Goal: Contribute content: Add original content to the website for others to see

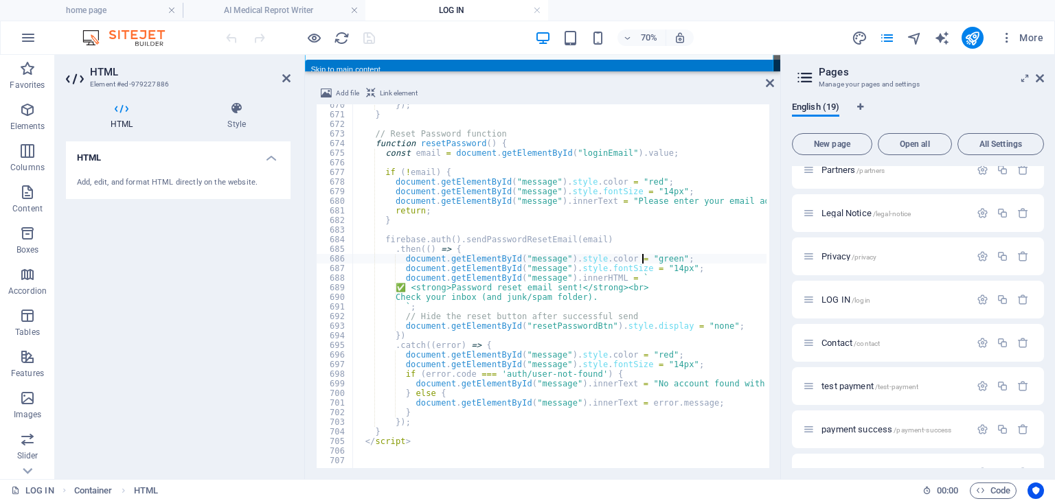
scroll to position [283, 0]
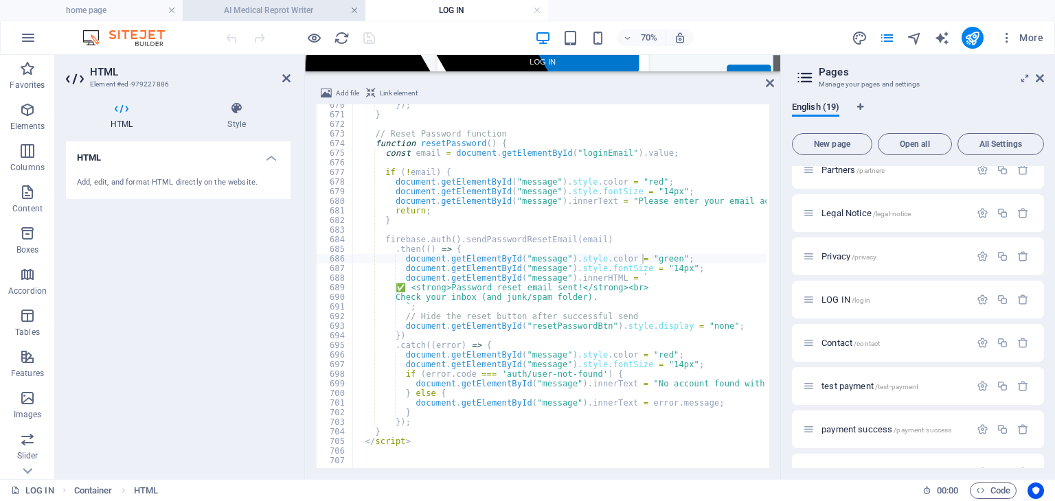
click at [354, 8] on link at bounding box center [354, 10] width 8 height 13
type textarea "firebase.auth().sendPasswordResetEmail(email)"
click at [543, 242] on div "}) ; } // Reset Password function function resetPassword ( ) { const email = do…" at bounding box center [965, 290] width 1227 height 380
click at [353, 10] on link at bounding box center [354, 10] width 8 height 13
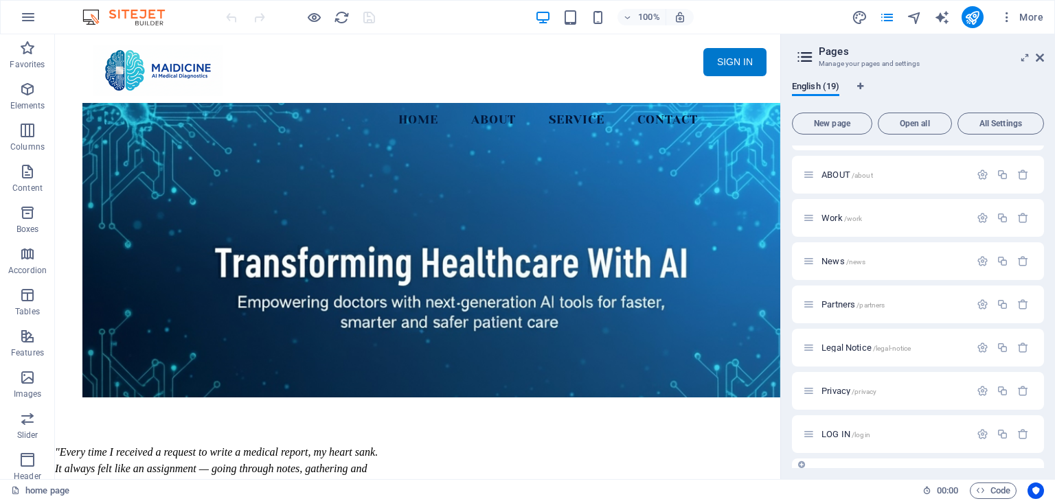
scroll to position [69, 0]
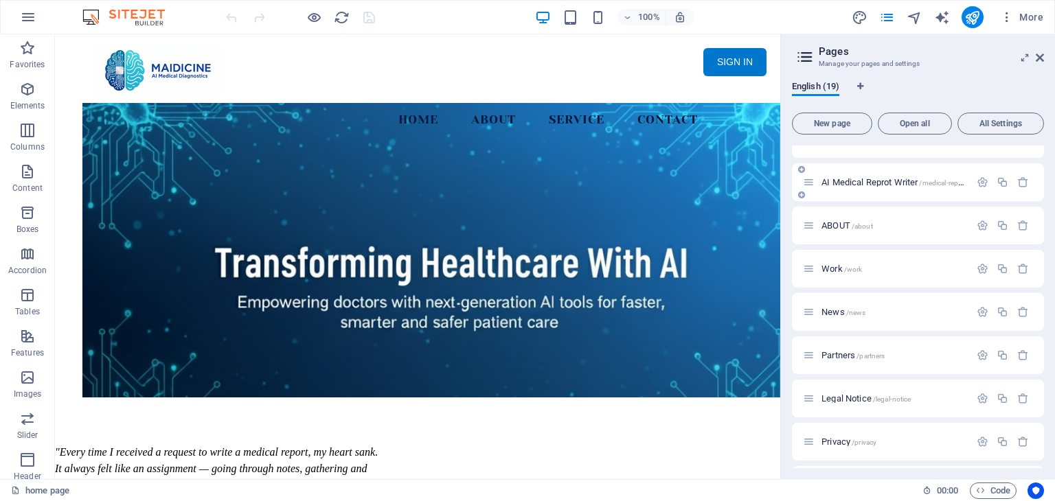
click at [882, 179] on span "AI Medical Reprot Writer /medical-report" at bounding box center [893, 182] width 145 height 10
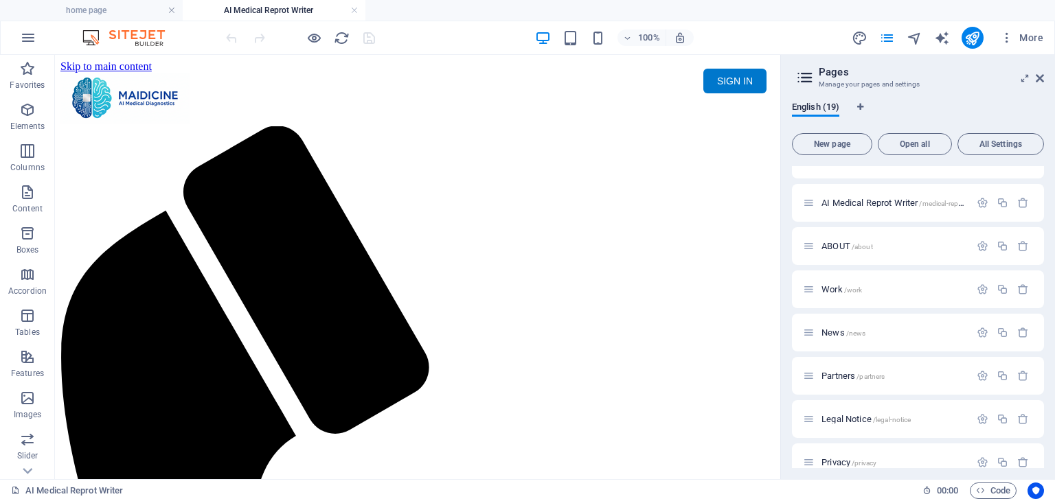
scroll to position [0, 0]
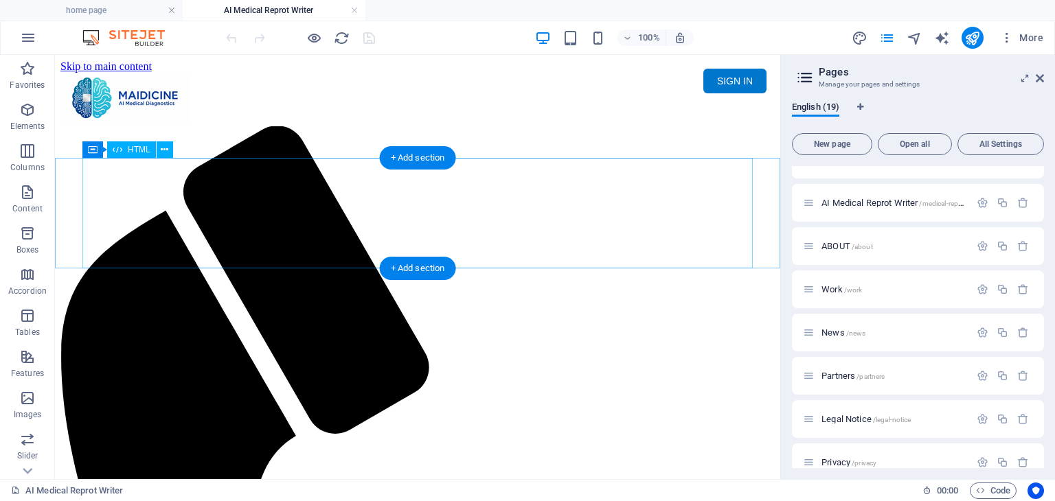
click at [436, 176] on div "Maidicine AI Medical Report Writer Version 5.1 Important Information The qualit…" at bounding box center [417, 176] width 714 height 0
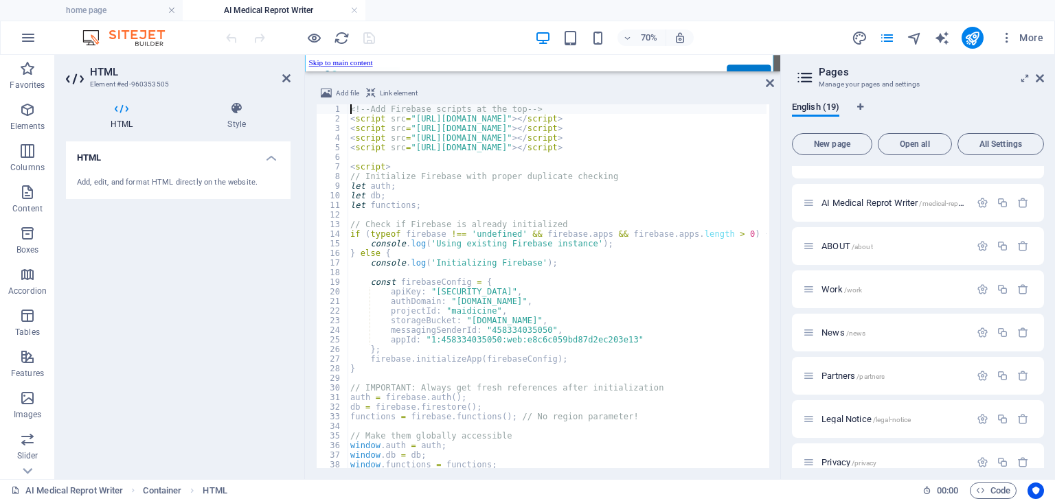
scroll to position [146, 0]
click at [611, 281] on div "<!-- Add Firebase scripts at the top --> < script src = "[URL][DOMAIN_NAME]" > …" at bounding box center [804, 294] width 913 height 380
type textarea "const firebaseConfig = {"
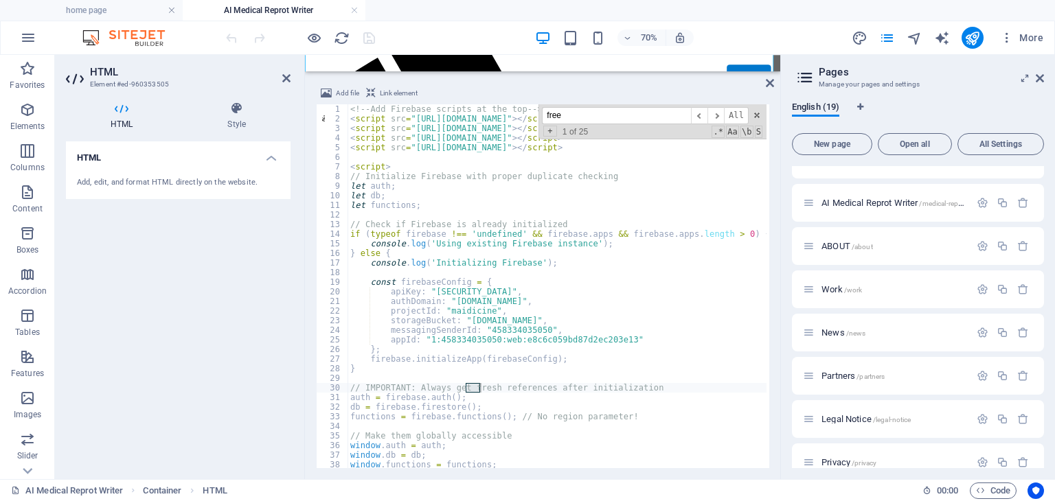
scroll to position [656, 0]
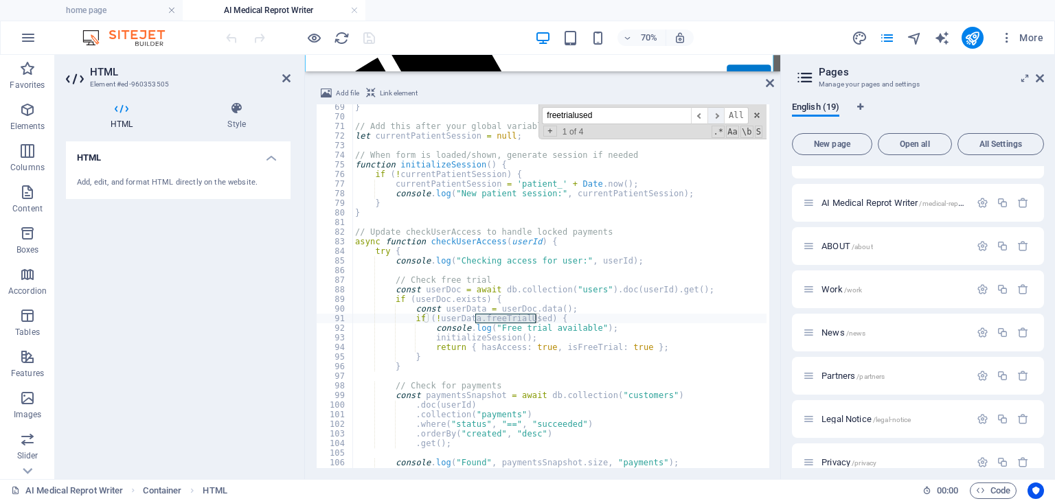
type input "freetrialused"
click at [718, 115] on span "​" at bounding box center [715, 115] width 16 height 17
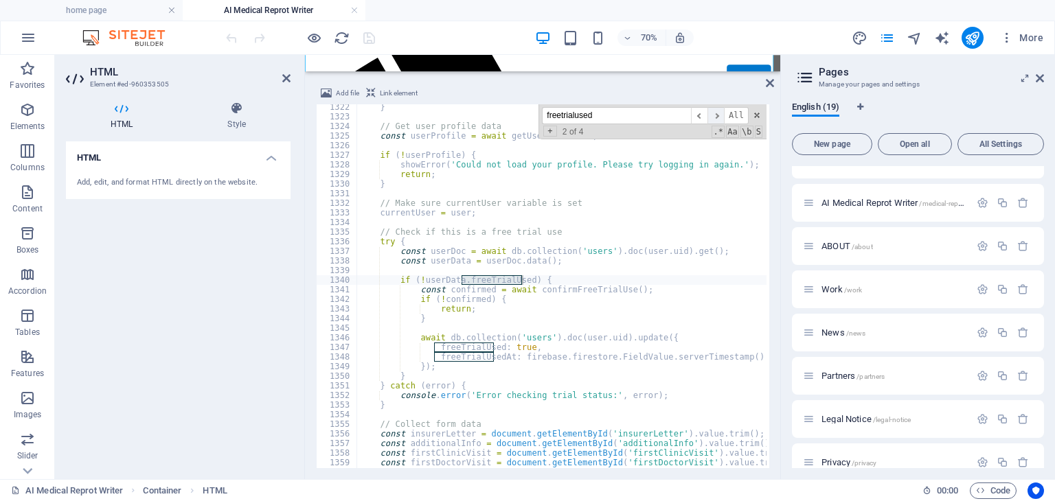
scroll to position [12703, 0]
click at [718, 115] on span "​" at bounding box center [715, 115] width 16 height 17
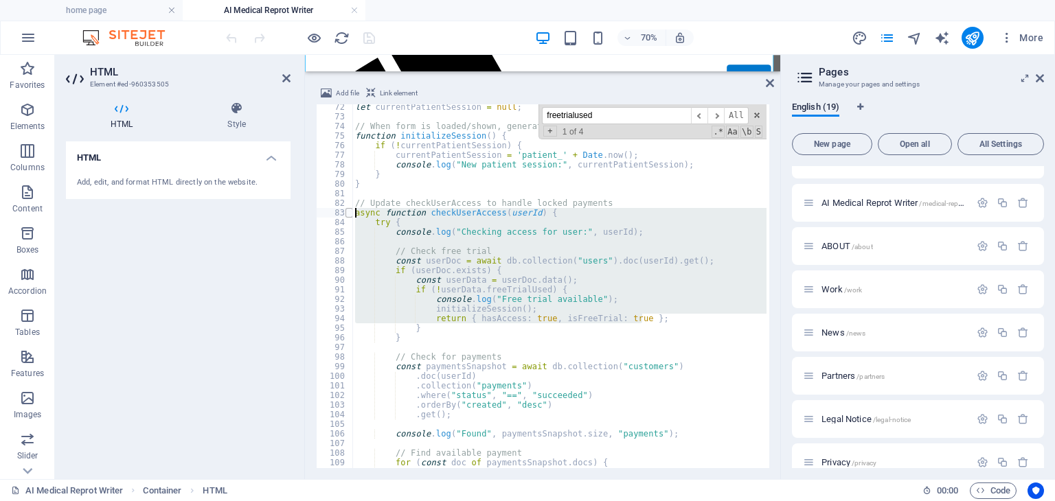
drag, startPoint x: 657, startPoint y: 314, endPoint x: 352, endPoint y: 212, distance: 322.1
click at [352, 212] on div "return { hasAccess: true, isFreeTrial: true }; 72 73 74 75 76 77 78 79 80 81 82…" at bounding box center [542, 286] width 453 height 364
click at [718, 121] on span "​" at bounding box center [715, 115] width 16 height 17
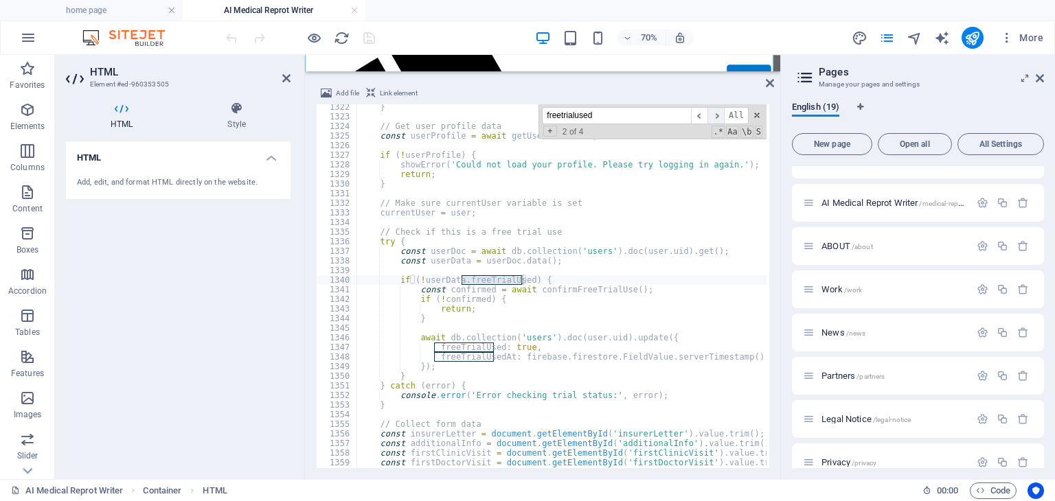
click at [718, 121] on span "​" at bounding box center [715, 115] width 16 height 17
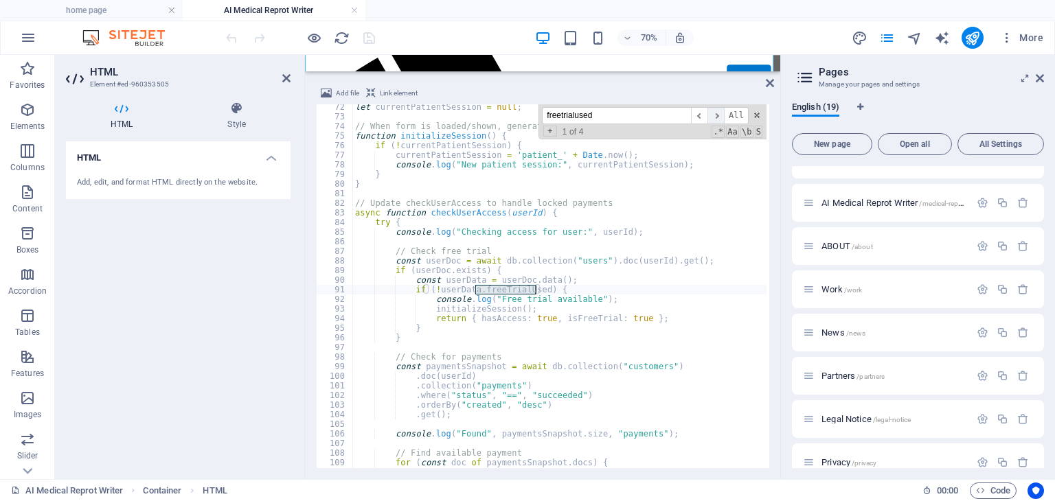
scroll to position [684, 0]
click at [651, 317] on div "let currentPatientSession = null ; // When form is loaded/shown, generate sessi…" at bounding box center [808, 292] width 913 height 380
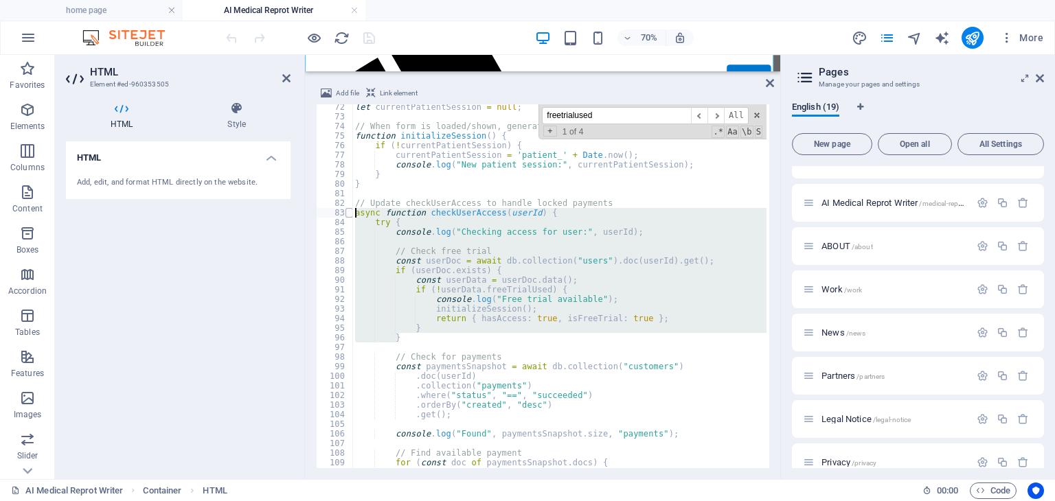
drag, startPoint x: 523, startPoint y: 340, endPoint x: 350, endPoint y: 214, distance: 213.3
click at [350, 214] on div "return { hasAccess: true, isFreeTrial: true }; 72 73 74 75 76 77 78 79 80 81 82…" at bounding box center [542, 286] width 453 height 364
drag, startPoint x: 690, startPoint y: 266, endPoint x: 713, endPoint y: 252, distance: 26.5
click at [690, 266] on div "let currentPatientSession = null ; // When form is loaded/shown, generate sessi…" at bounding box center [559, 286] width 414 height 364
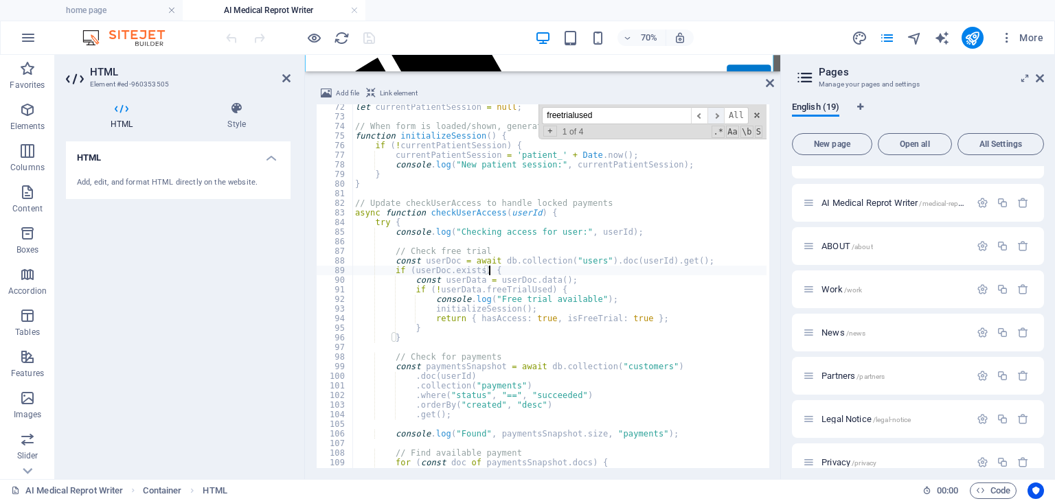
click at [717, 117] on span "​" at bounding box center [715, 115] width 16 height 17
click at [720, 111] on span "​" at bounding box center [715, 115] width 16 height 17
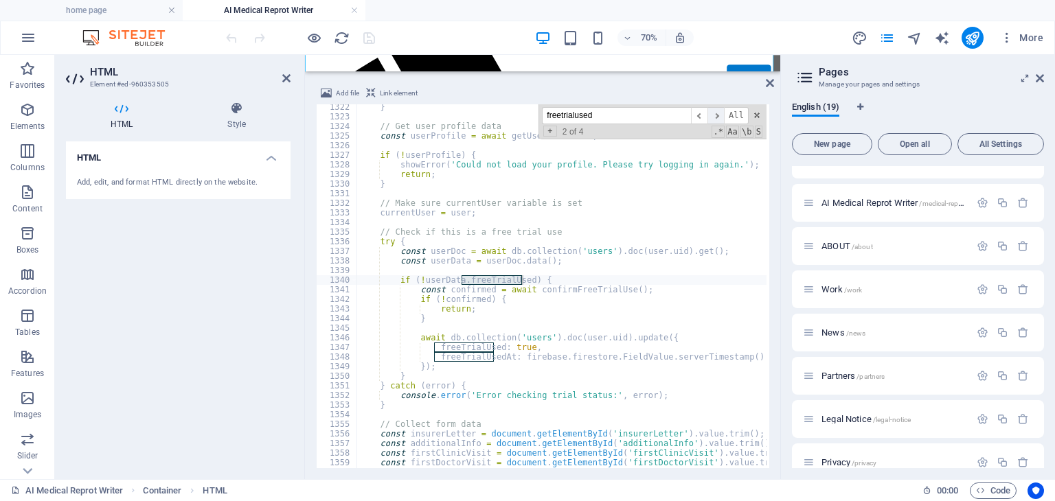
scroll to position [12703, 0]
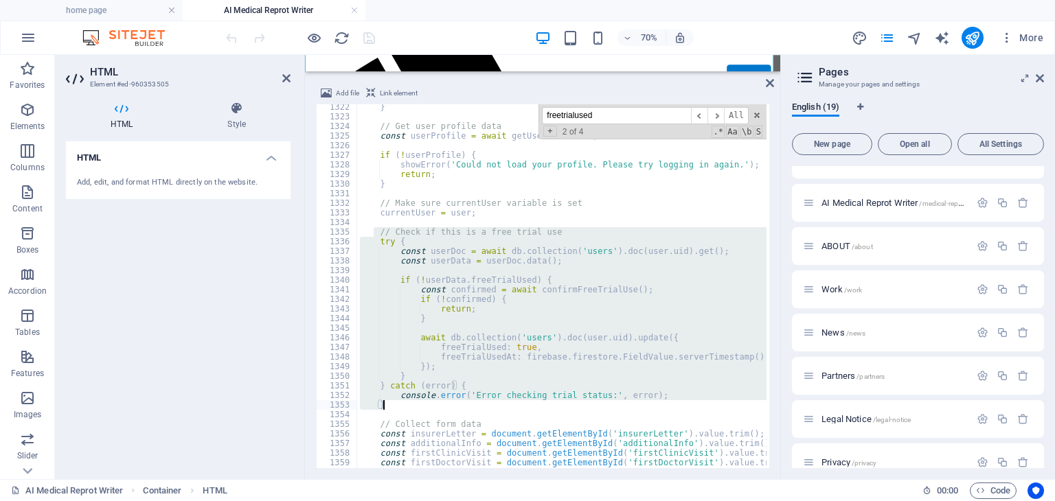
drag, startPoint x: 374, startPoint y: 233, endPoint x: 475, endPoint y: 407, distance: 201.9
click at [475, 407] on div "} // Get user profile data const userProfile = await getUserProfile ( ) ; if ( …" at bounding box center [813, 292] width 913 height 380
click at [470, 230] on div "} // Get user profile data const userProfile = await getUserProfile ( ) ; if ( …" at bounding box center [561, 286] width 409 height 364
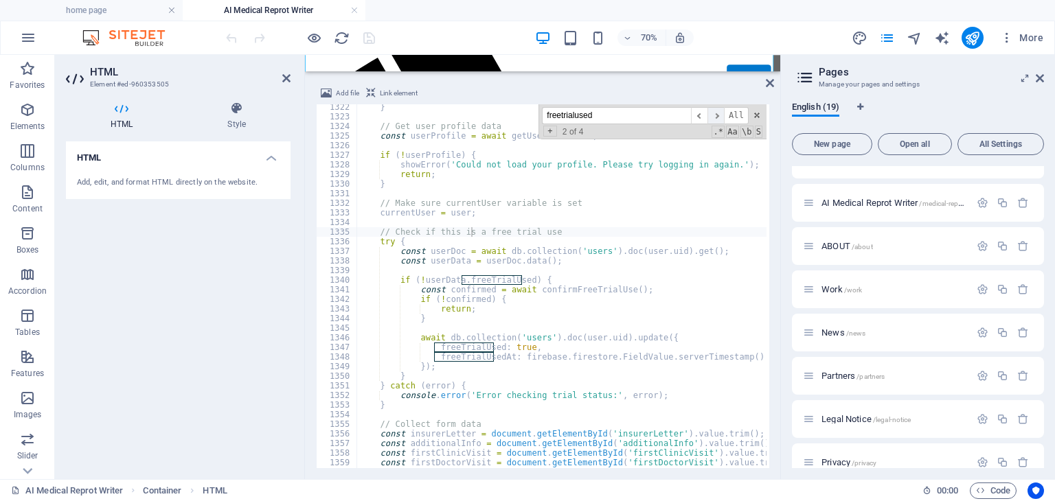
click at [719, 115] on span "​" at bounding box center [715, 115] width 16 height 17
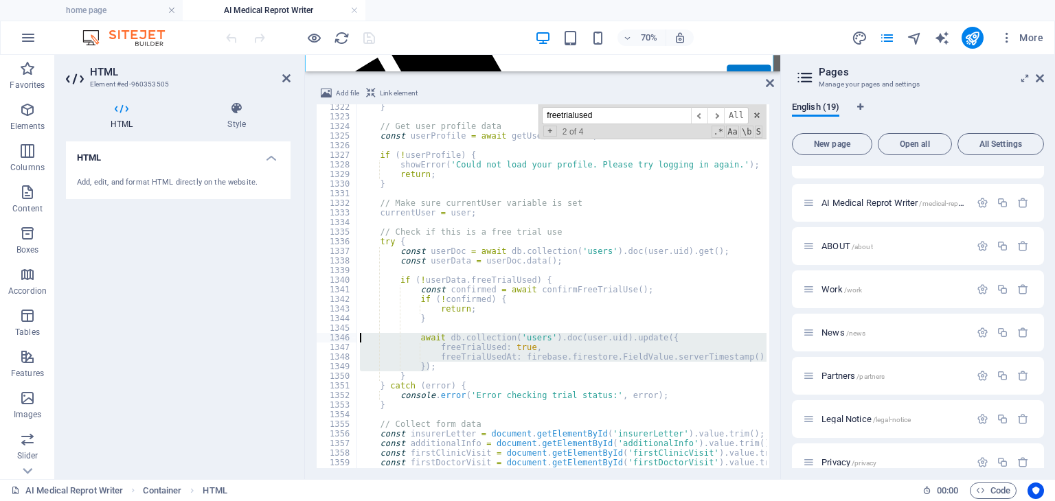
drag, startPoint x: 481, startPoint y: 369, endPoint x: 358, endPoint y: 336, distance: 127.9
click at [358, 336] on div "} // Get user profile data const userProfile = await getUserProfile ( ) ; if ( …" at bounding box center [813, 292] width 913 height 380
type textarea "await db.collection('users').doc(user.uid).update({ freeTrialUsed: true,"
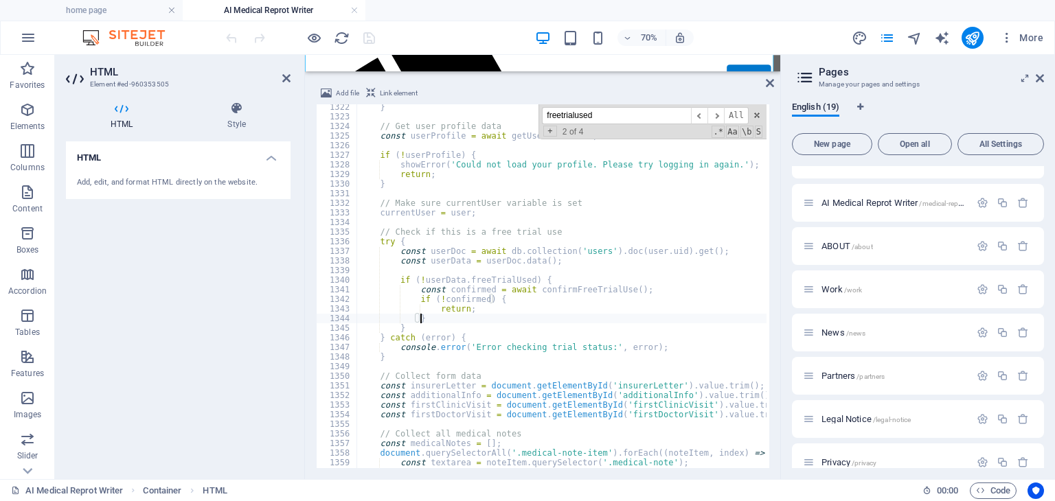
click at [585, 308] on div "} // Get user profile data const userProfile = await getUserProfile ( ) ; if ( …" at bounding box center [813, 292] width 913 height 380
type textarea "return;"
click at [437, 41] on div "70% More" at bounding box center [636, 38] width 826 height 22
click at [372, 42] on icon "save" at bounding box center [369, 38] width 16 height 16
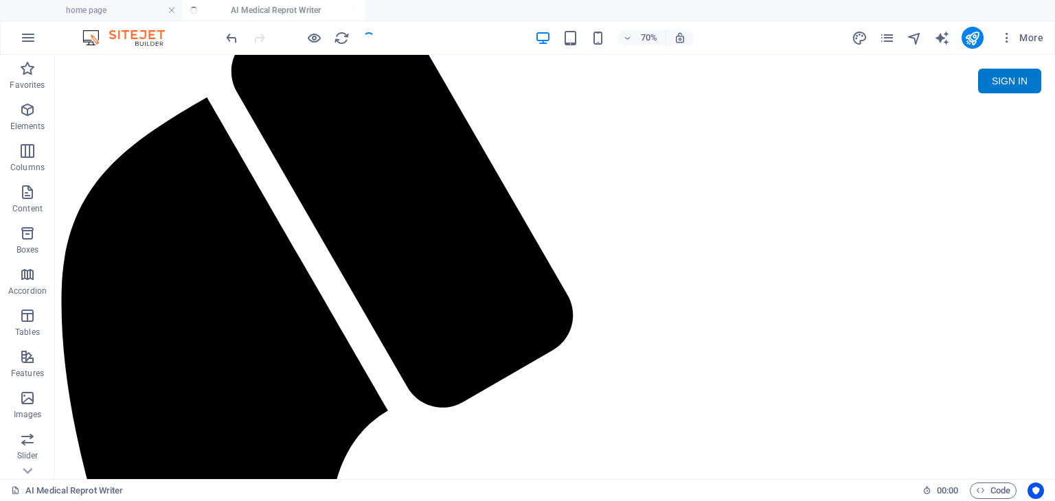
scroll to position [0, 0]
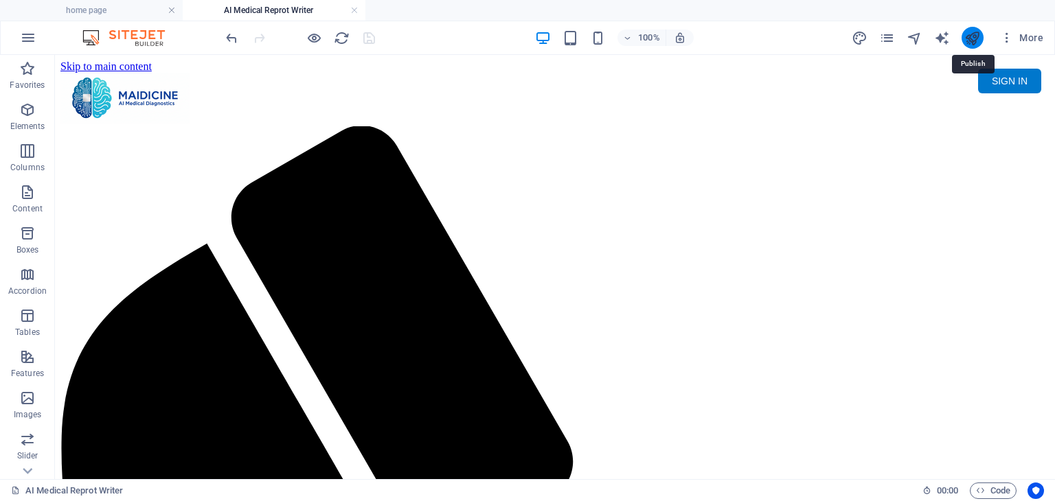
click at [968, 42] on icon "publish" at bounding box center [972, 38] width 16 height 16
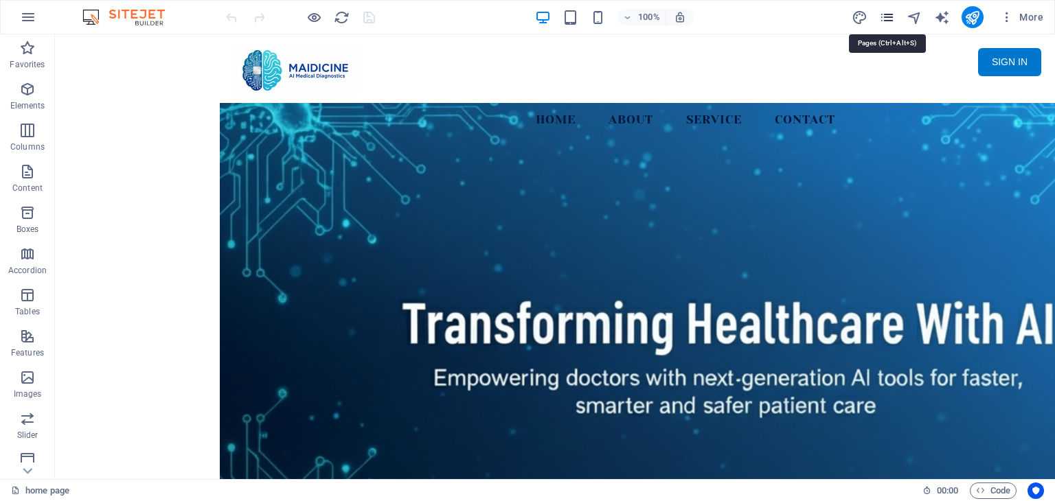
click at [891, 16] on icon "pages" at bounding box center [887, 18] width 16 height 16
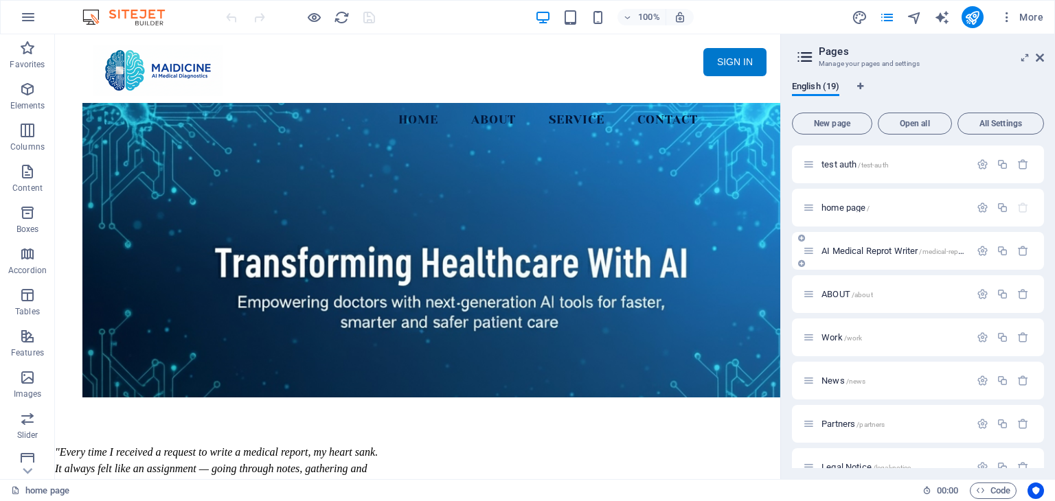
click at [909, 250] on span "AI Medical Reprot Writer /medical-report" at bounding box center [893, 251] width 145 height 10
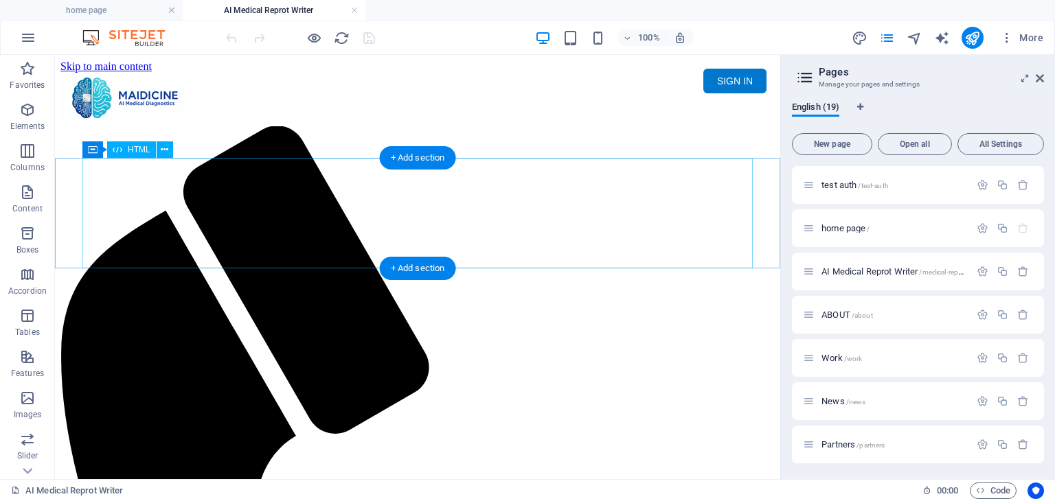
click at [389, 176] on div "Maidicine AI Medical Report Writer Version 5.1 Important Information The qualit…" at bounding box center [417, 176] width 714 height 0
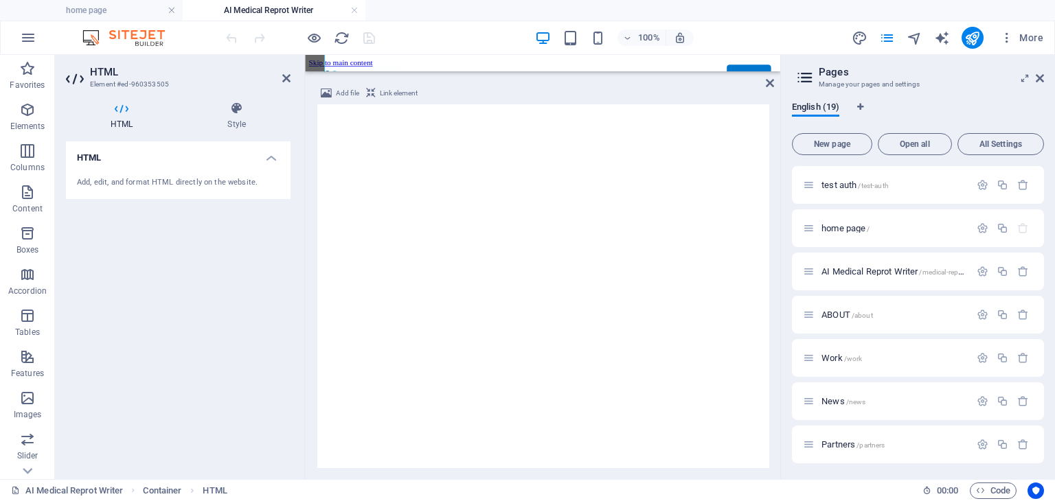
scroll to position [146, 0]
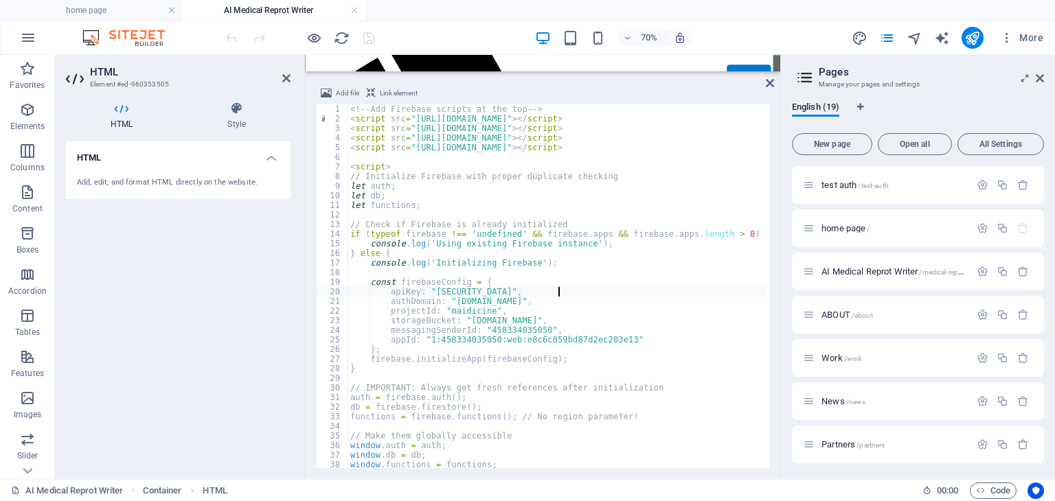
click at [561, 289] on div "<!-- Add Firebase scripts at the top --> < script src = "[URL][DOMAIN_NAME]" > …" at bounding box center [804, 294] width 913 height 380
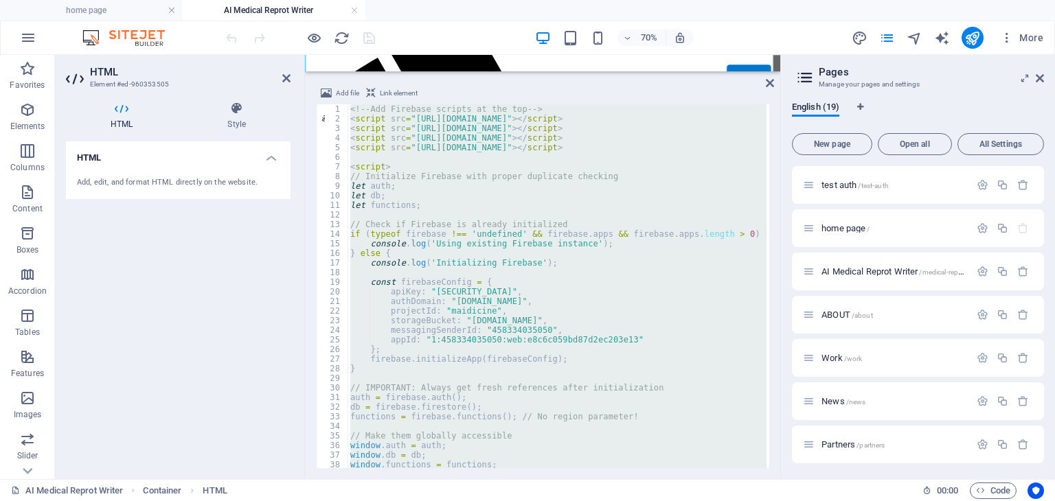
click at [657, 130] on div "<!-- Add Firebase scripts at the top --> < script src = "[URL][DOMAIN_NAME]" > …" at bounding box center [557, 286] width 419 height 364
type textarea "<script src="https://www.gstatic.com/firebasejs/8.10.1/firebase-auth.js"></scri…"
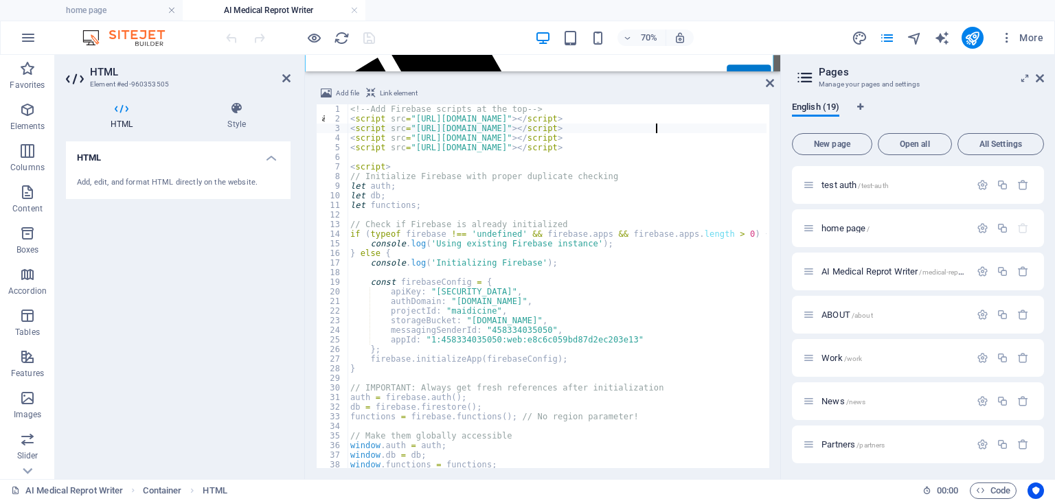
click at [408, 34] on div "70% More" at bounding box center [636, 38] width 826 height 22
click at [422, 38] on div "70% More" at bounding box center [636, 38] width 826 height 22
click at [405, 39] on div "70% More" at bounding box center [636, 38] width 826 height 22
click at [404, 30] on div "70% More" at bounding box center [636, 38] width 826 height 22
click at [405, 28] on div "70% More" at bounding box center [636, 38] width 826 height 22
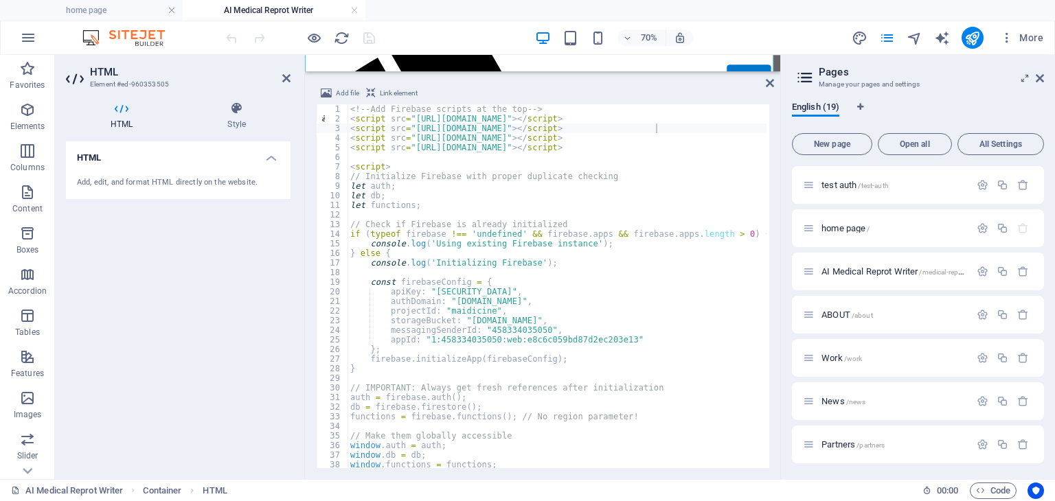
click at [418, 28] on div "70% More" at bounding box center [636, 38] width 826 height 22
click at [426, 29] on div "70% More" at bounding box center [636, 38] width 826 height 22
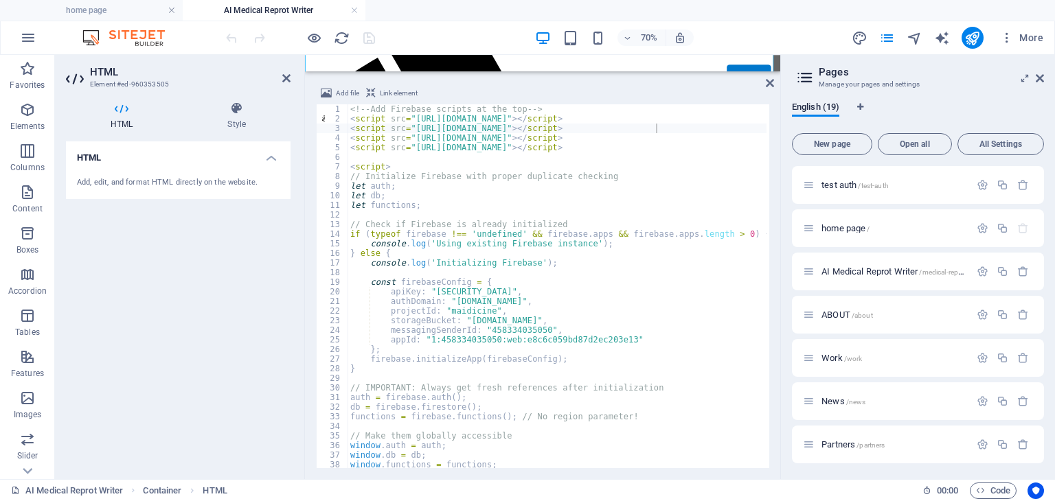
scroll to position [0, 0]
click at [508, 39] on div "70% More" at bounding box center [636, 38] width 826 height 22
